Goal: Task Accomplishment & Management: Manage account settings

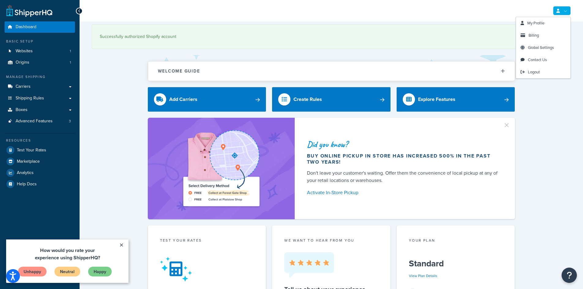
click at [563, 11] on link at bounding box center [562, 10] width 18 height 9
click at [540, 32] on link "Billing" at bounding box center [543, 35] width 54 height 12
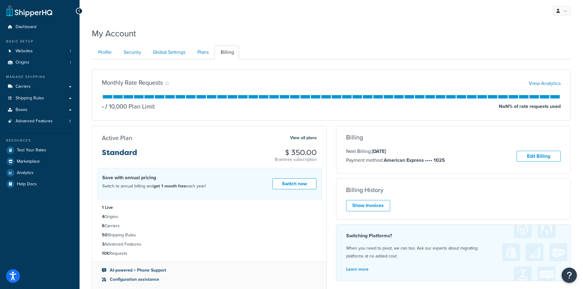
scroll to position [73, 0]
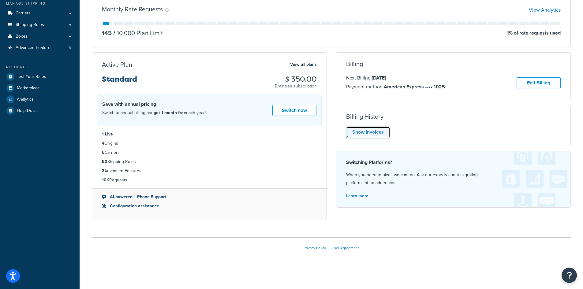
click at [376, 130] on link "Show Invoices" at bounding box center [368, 132] width 44 height 11
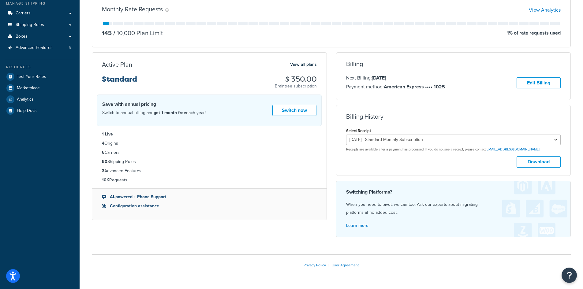
click at [334, 113] on div "Billing Next Billing: [DATE] Payment method: American Express •••• 1025 Edit Bi…" at bounding box center [453, 147] width 244 height 190
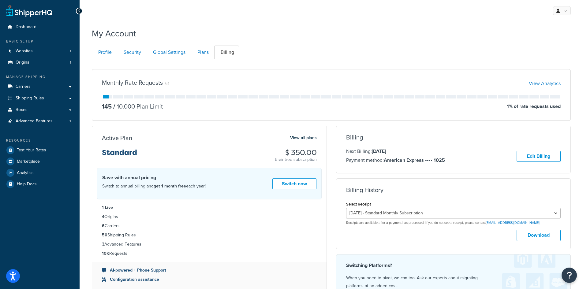
click at [376, 38] on div "My Account" at bounding box center [331, 31] width 479 height 15
